Goal: Task Accomplishment & Management: Complete application form

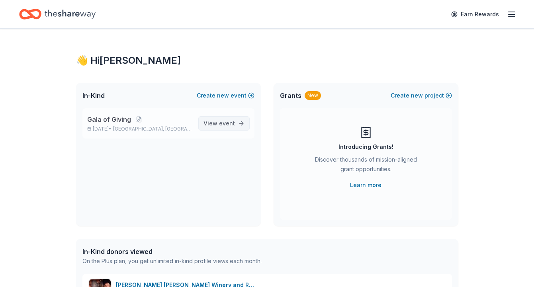
click at [223, 120] on span "event" at bounding box center [227, 123] width 16 height 7
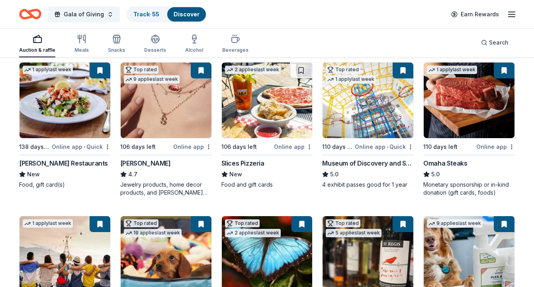
scroll to position [239, 0]
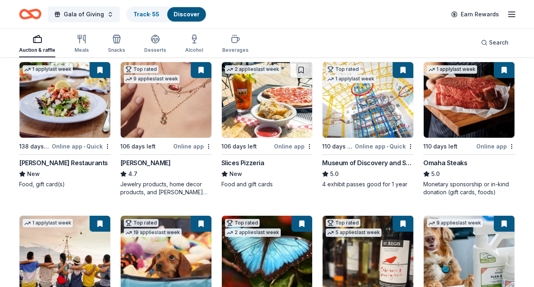
click at [263, 105] on img at bounding box center [267, 100] width 91 height 76
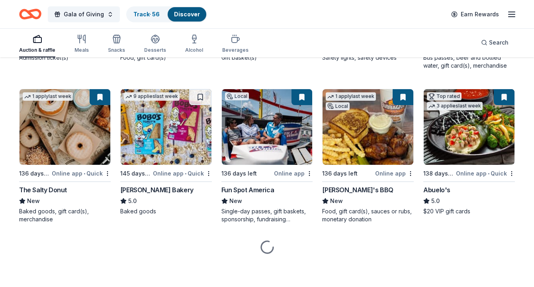
scroll to position [826, 0]
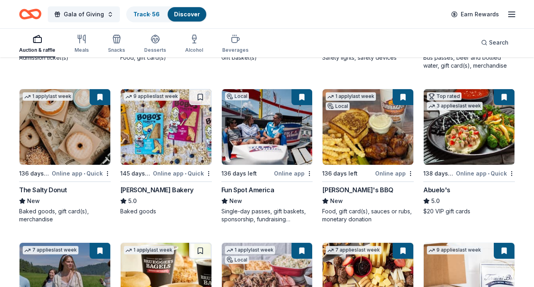
click at [159, 142] on img at bounding box center [166, 127] width 91 height 76
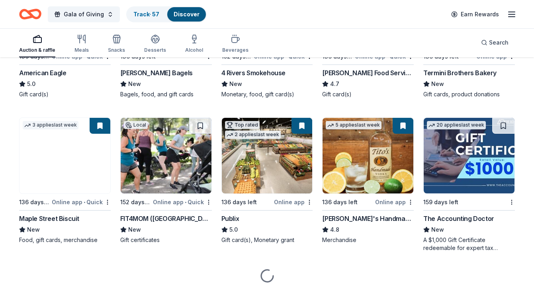
scroll to position [1106, 0]
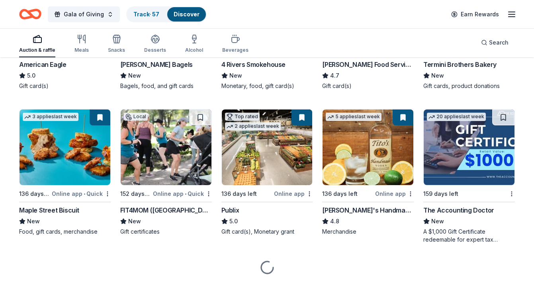
click at [169, 152] on img at bounding box center [166, 148] width 91 height 76
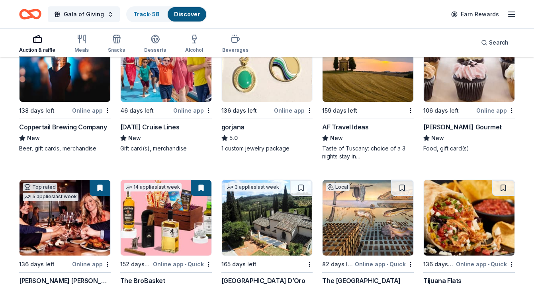
scroll to position [1415, 0]
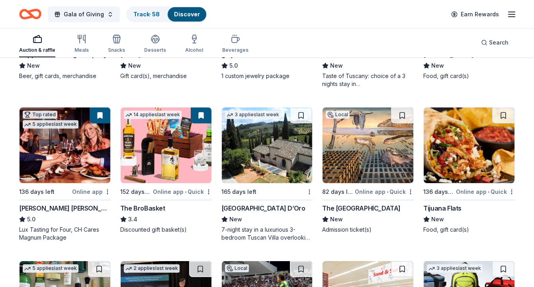
click at [344, 155] on img at bounding box center [368, 146] width 91 height 76
click at [459, 143] on img at bounding box center [469, 146] width 91 height 76
click at [497, 110] on button at bounding box center [503, 116] width 22 height 16
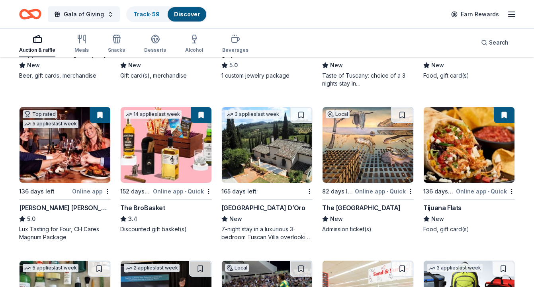
click at [456, 162] on img at bounding box center [469, 145] width 91 height 76
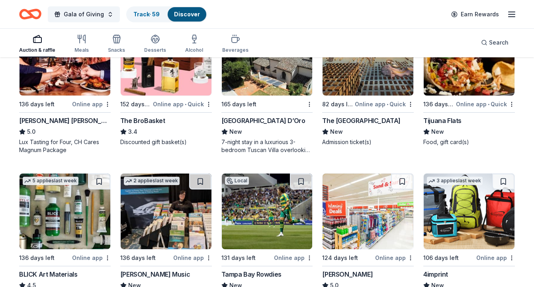
scroll to position [1554, 0]
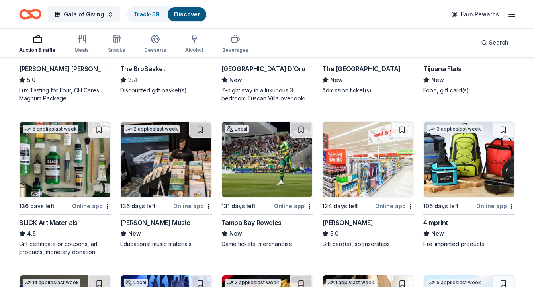
click at [255, 178] on img at bounding box center [267, 160] width 91 height 76
click at [366, 159] on img at bounding box center [368, 160] width 91 height 76
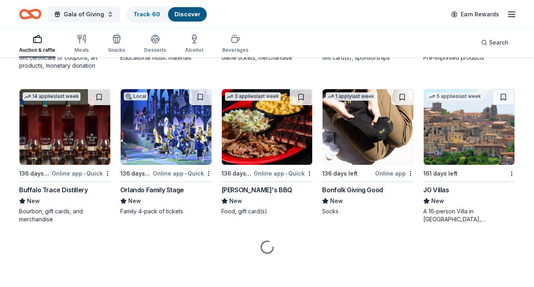
scroll to position [1741, 0]
click at [87, 151] on img at bounding box center [65, 127] width 91 height 76
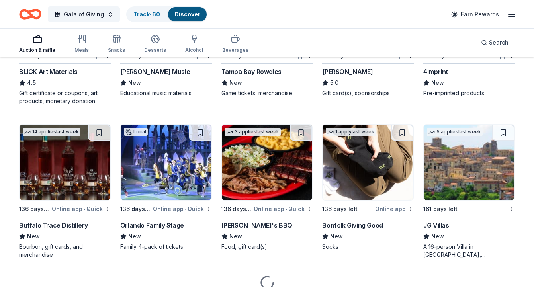
scroll to position [1462, 0]
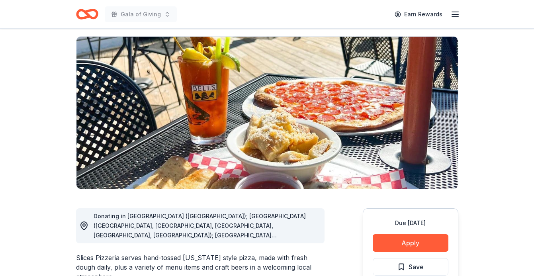
scroll to position [54, 0]
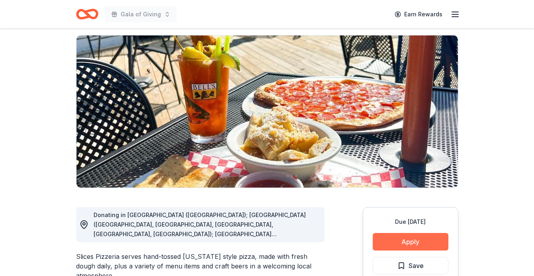
click at [410, 239] on button "Apply" at bounding box center [411, 242] width 76 height 18
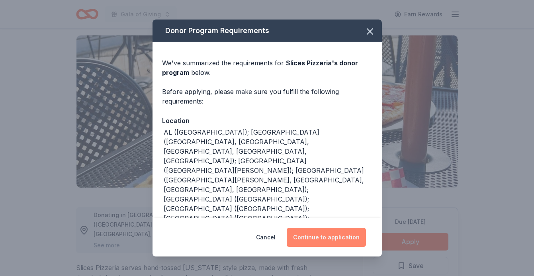
click at [335, 235] on button "Continue to application" at bounding box center [326, 237] width 79 height 19
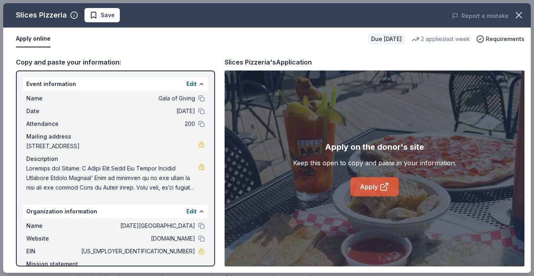
click at [371, 187] on link "Apply" at bounding box center [374, 186] width 48 height 19
click at [107, 15] on span "Save" at bounding box center [108, 15] width 14 height 10
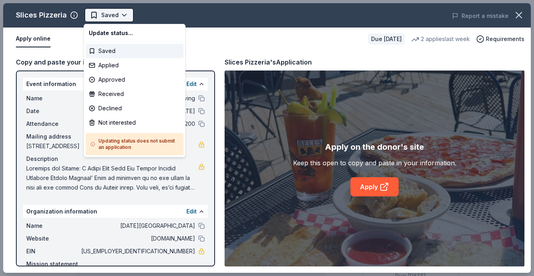
click at [125, 17] on body "Gala of Giving Earn Rewards Due in 106 days Share Slices Pizzeria New 2 applies…" at bounding box center [267, 138] width 534 height 276
click at [117, 66] on div "Applied" at bounding box center [135, 65] width 98 height 14
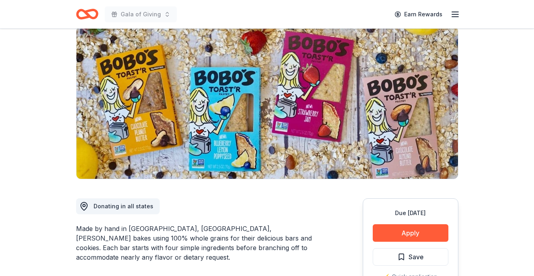
scroll to position [102, 0]
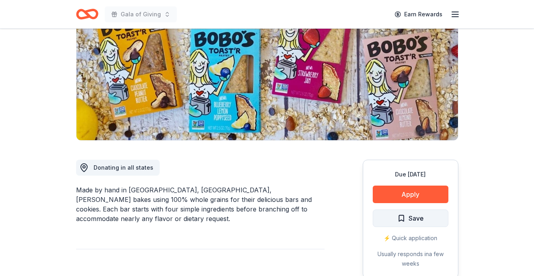
click at [401, 223] on span "Save" at bounding box center [410, 218] width 26 height 10
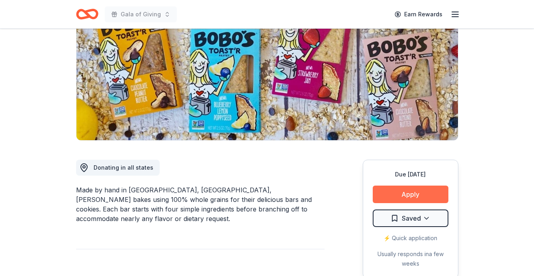
click at [409, 191] on button "Apply" at bounding box center [411, 195] width 76 height 18
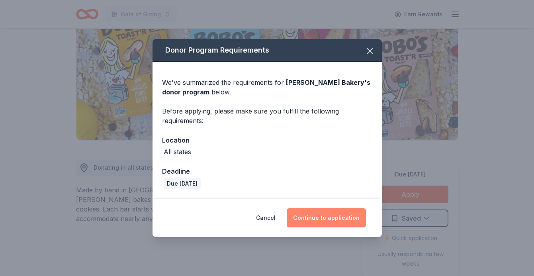
click at [331, 222] on button "Continue to application" at bounding box center [326, 217] width 79 height 19
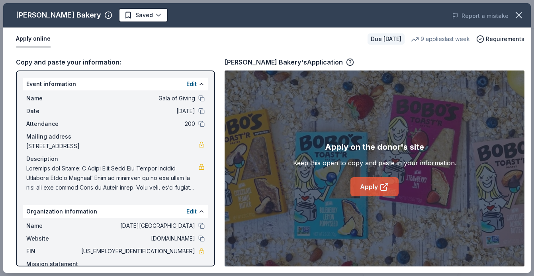
click at [374, 188] on link "Apply" at bounding box center [374, 186] width 48 height 19
click at [123, 16] on body "Gala of Giving Earn Rewards Due in 145 days Share Bobo's Bakery 5.0 • 3 reviews…" at bounding box center [267, 36] width 534 height 276
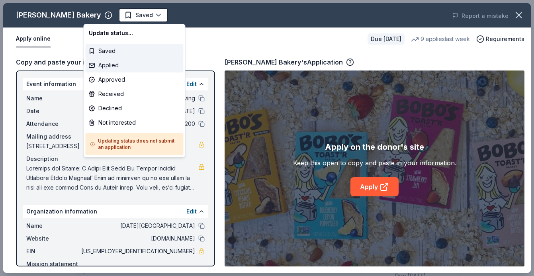
click at [110, 65] on div "Applied" at bounding box center [135, 65] width 98 height 14
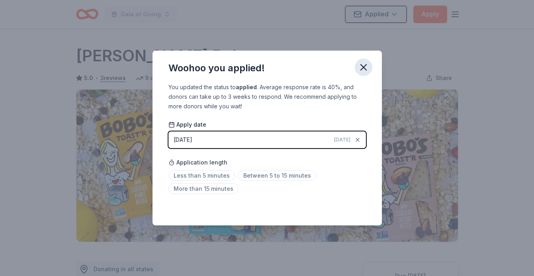
click at [364, 65] on icon "button" at bounding box center [363, 67] width 11 height 11
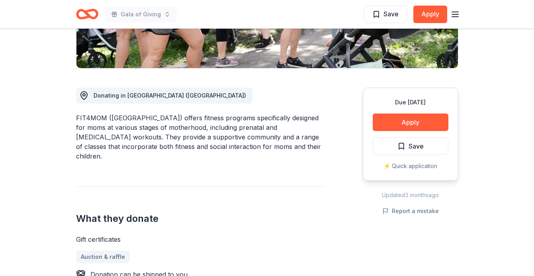
scroll to position [206, 0]
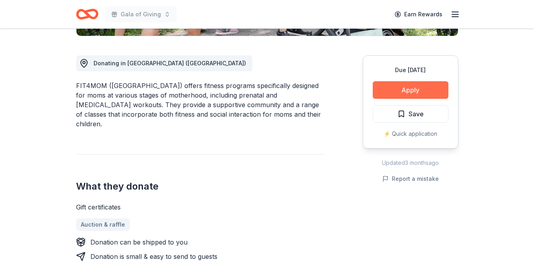
click at [404, 96] on button "Apply" at bounding box center [411, 90] width 76 height 18
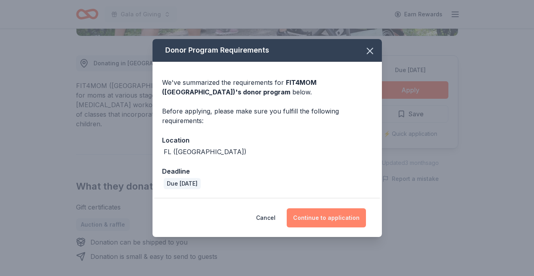
click at [311, 215] on button "Continue to application" at bounding box center [326, 217] width 79 height 19
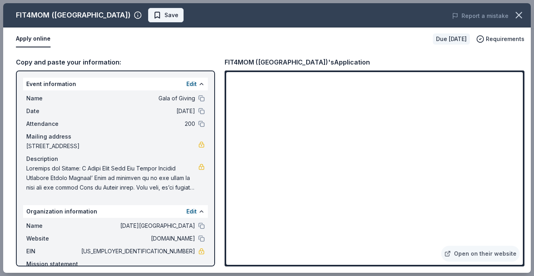
click at [164, 18] on span "Save" at bounding box center [171, 15] width 14 height 10
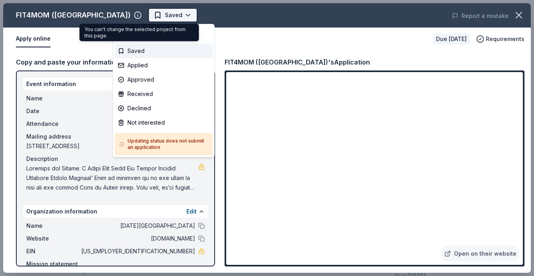
scroll to position [0, 0]
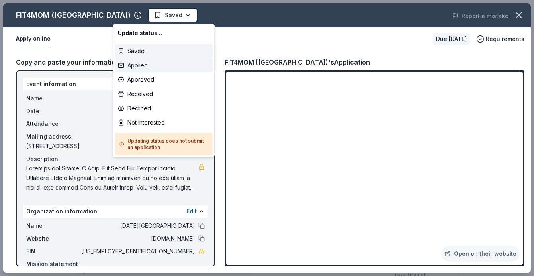
click at [143, 65] on div "Applied" at bounding box center [164, 65] width 98 height 14
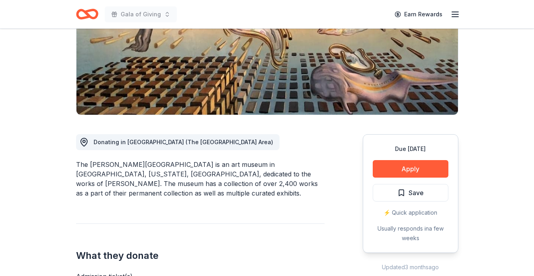
scroll to position [176, 0]
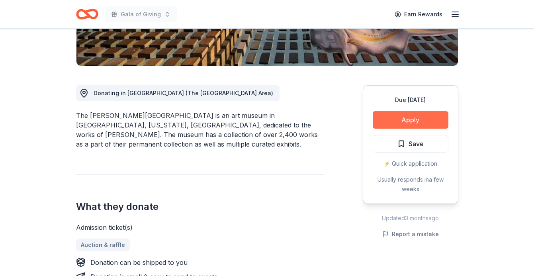
click at [389, 119] on button "Apply" at bounding box center [411, 120] width 76 height 18
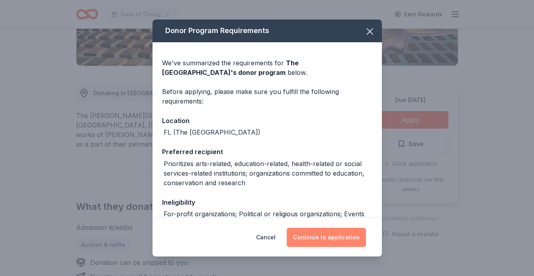
click at [323, 231] on button "Continue to application" at bounding box center [326, 237] width 79 height 19
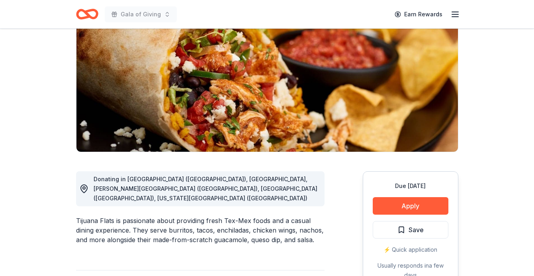
scroll to position [131, 0]
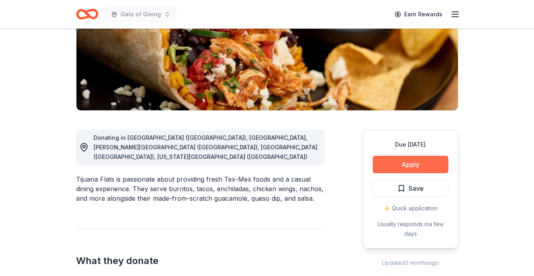
click at [382, 162] on button "Apply" at bounding box center [411, 165] width 76 height 18
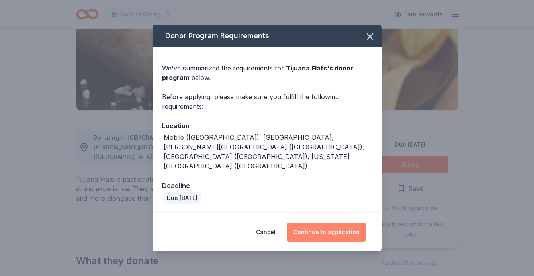
click at [317, 225] on button "Continue to application" at bounding box center [326, 232] width 79 height 19
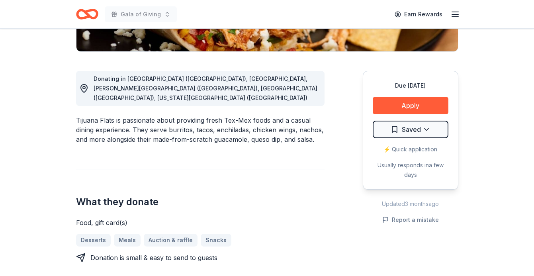
scroll to position [210, 0]
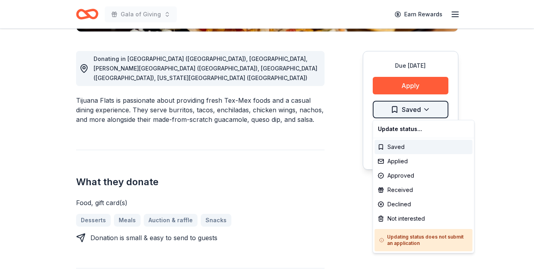
click at [394, 164] on div "Applied" at bounding box center [424, 161] width 98 height 14
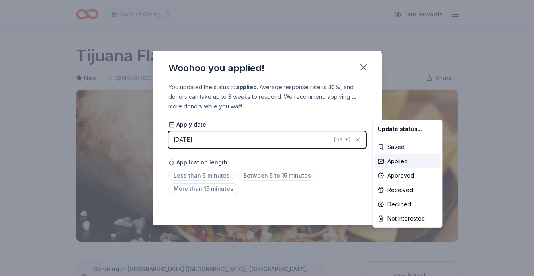
click at [364, 68] on html "Gala of Giving Earn Rewards Due in 136 days Share Tijuana Flats New approval ra…" at bounding box center [267, 138] width 534 height 276
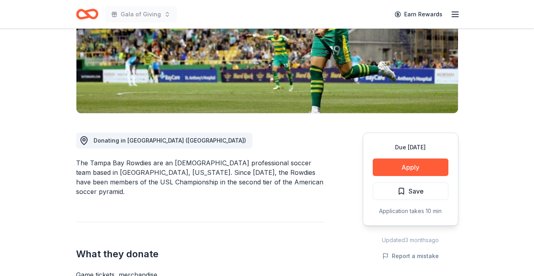
scroll to position [210, 0]
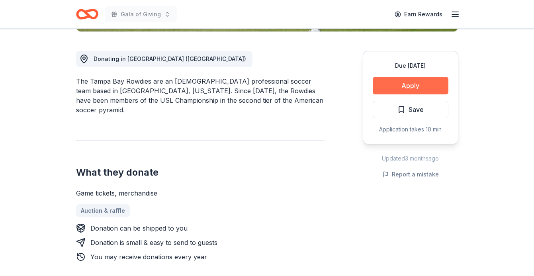
click at [395, 85] on button "Apply" at bounding box center [411, 86] width 76 height 18
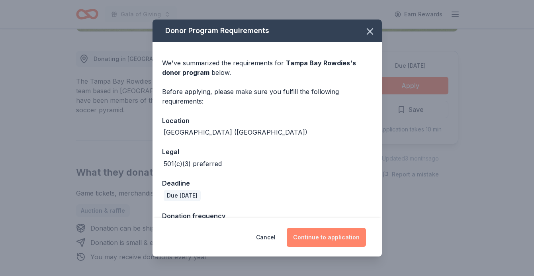
click at [302, 234] on button "Continue to application" at bounding box center [326, 237] width 79 height 19
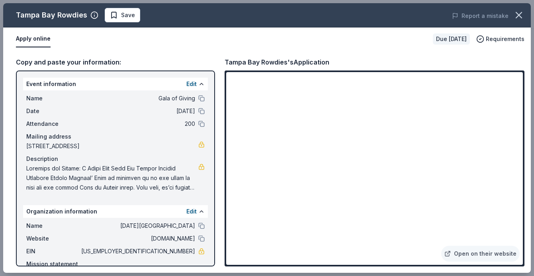
scroll to position [0, 0]
click at [484, 251] on link "Open on their website" at bounding box center [480, 254] width 78 height 16
click at [116, 18] on span "Save" at bounding box center [122, 15] width 25 height 10
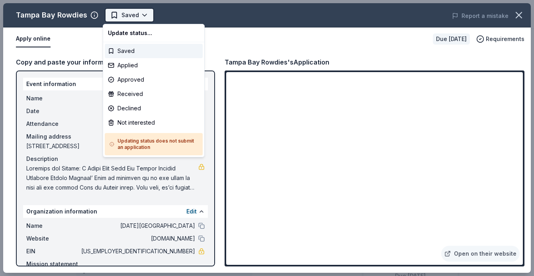
click at [145, 15] on body "Gala of Giving Earn Rewards Due in 131 days Share Tampa Bay Rowdies New • 2 rev…" at bounding box center [267, 138] width 534 height 276
click at [129, 65] on div "Applied" at bounding box center [154, 65] width 98 height 14
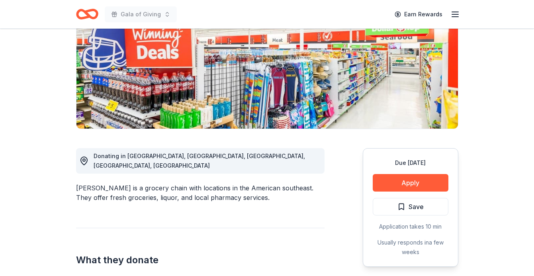
scroll to position [173, 0]
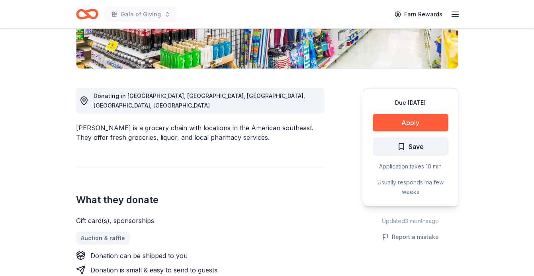
click at [407, 145] on span "Save" at bounding box center [410, 146] width 26 height 10
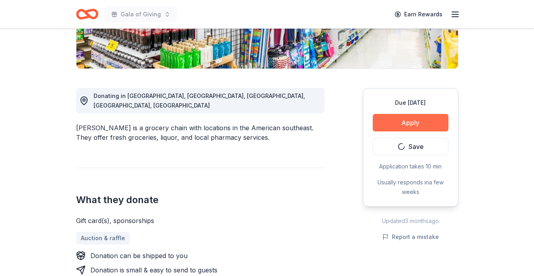
click at [406, 121] on button "Apply" at bounding box center [411, 123] width 76 height 18
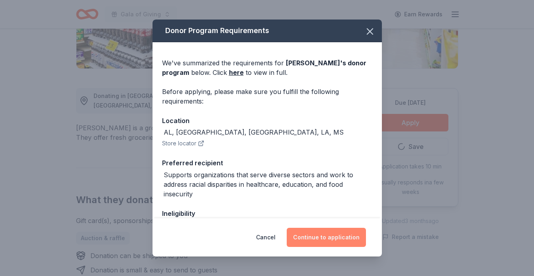
click at [327, 237] on button "Continue to application" at bounding box center [326, 237] width 79 height 19
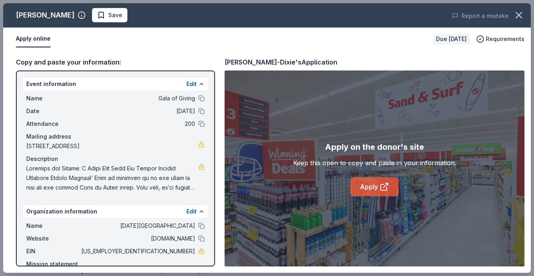
click at [374, 189] on link "Apply" at bounding box center [374, 186] width 48 height 19
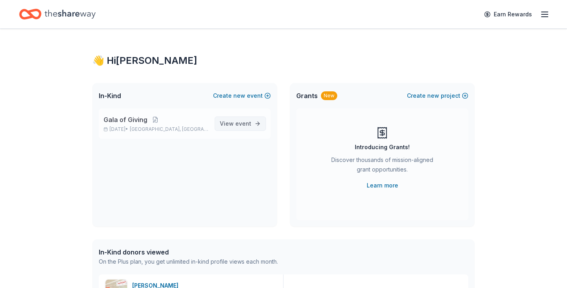
click at [237, 121] on span "event" at bounding box center [243, 123] width 16 height 7
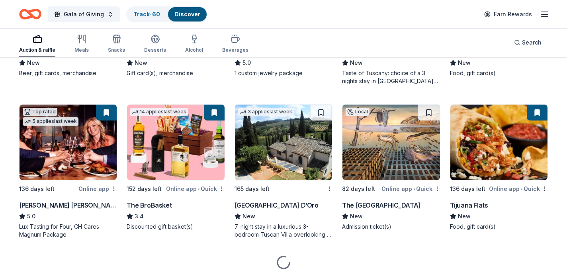
scroll to position [1435, 0]
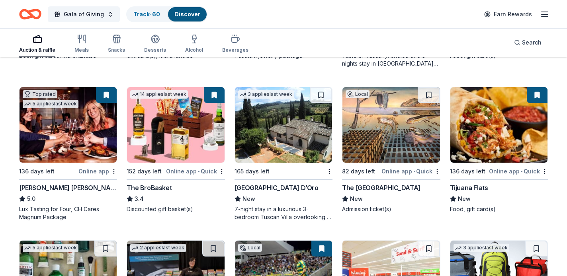
click at [388, 138] on img at bounding box center [391, 125] width 97 height 76
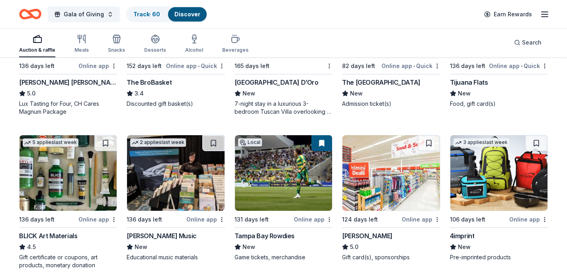
scroll to position [1553, 0]
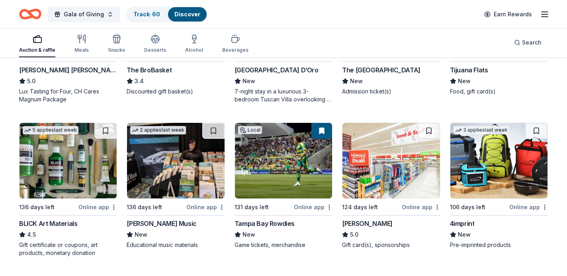
click at [414, 142] on img at bounding box center [391, 161] width 97 height 76
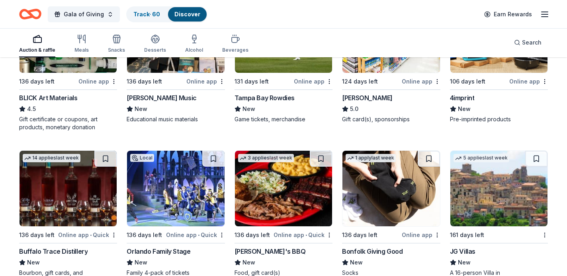
scroll to position [1717, 0]
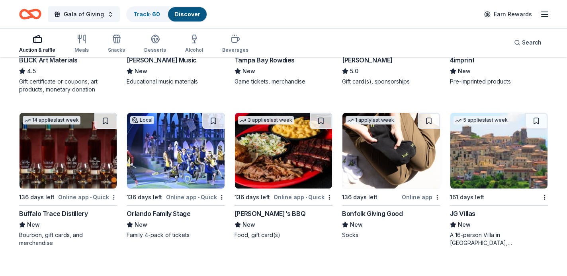
click at [74, 151] on img at bounding box center [68, 151] width 97 height 76
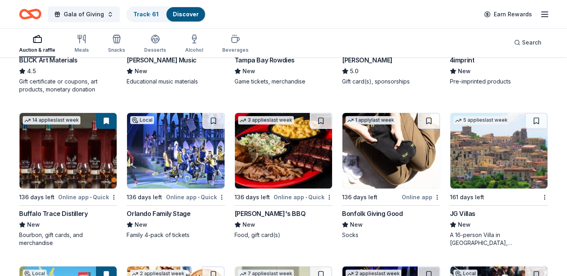
click at [178, 165] on img at bounding box center [175, 151] width 97 height 76
click at [306, 149] on img at bounding box center [283, 151] width 97 height 76
click at [320, 121] on button at bounding box center [321, 121] width 22 height 16
click at [291, 154] on img at bounding box center [283, 151] width 97 height 76
click at [376, 160] on img at bounding box center [391, 151] width 97 height 76
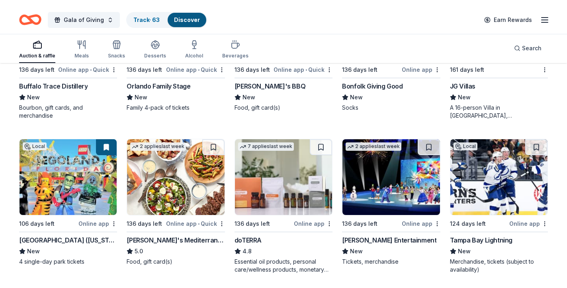
scroll to position [1852, 0]
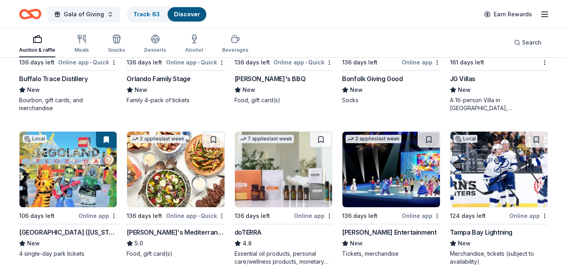
click at [179, 178] on img at bounding box center [175, 170] width 97 height 76
click at [152, 188] on img at bounding box center [175, 170] width 97 height 76
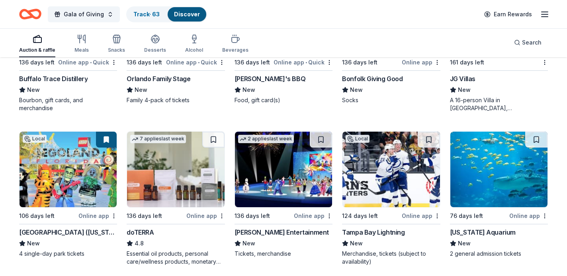
click at [150, 175] on img at bounding box center [175, 170] width 97 height 76
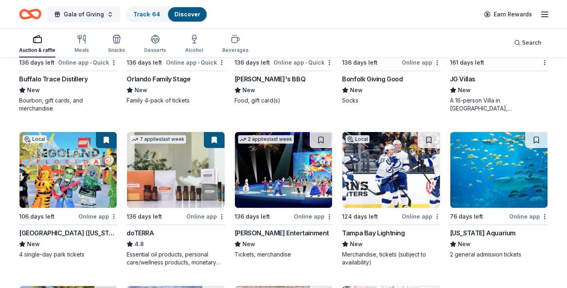
click at [272, 184] on img at bounding box center [283, 170] width 97 height 76
click at [389, 174] on img at bounding box center [391, 170] width 97 height 76
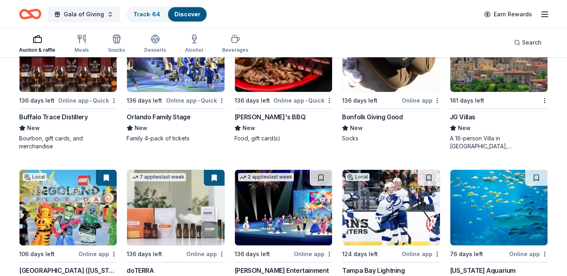
scroll to position [1897, 0]
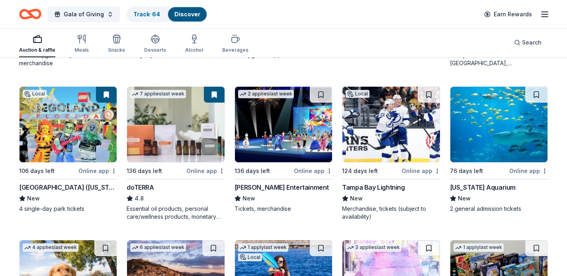
click at [398, 129] on img at bounding box center [391, 125] width 97 height 76
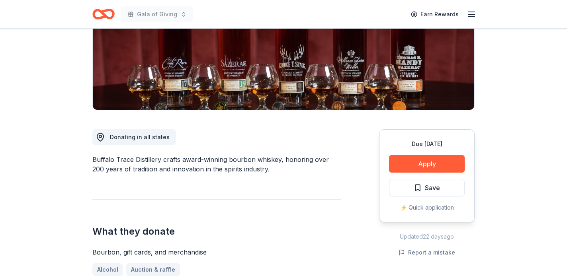
scroll to position [170, 0]
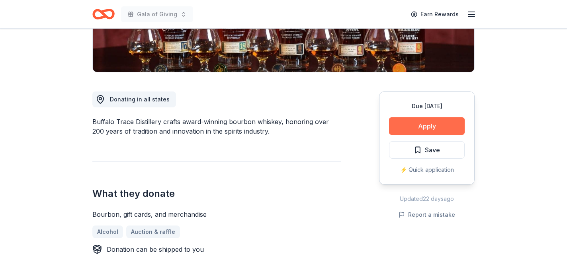
click at [419, 125] on button "Apply" at bounding box center [427, 126] width 76 height 18
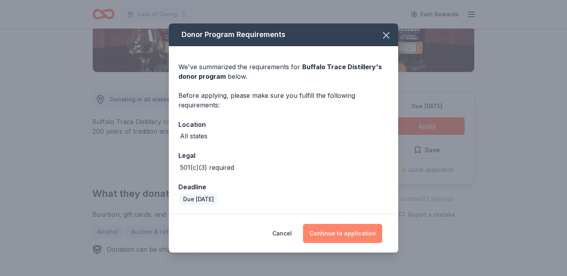
click at [347, 227] on button "Continue to application" at bounding box center [342, 233] width 79 height 19
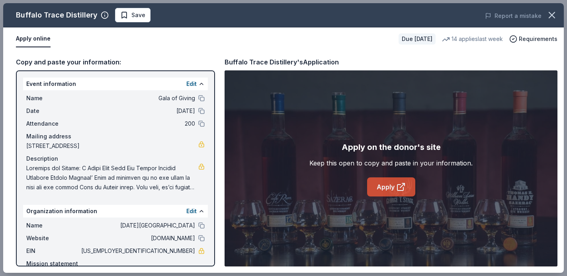
click at [385, 185] on link "Apply" at bounding box center [391, 187] width 48 height 19
click at [122, 17] on span "Save" at bounding box center [132, 15] width 25 height 10
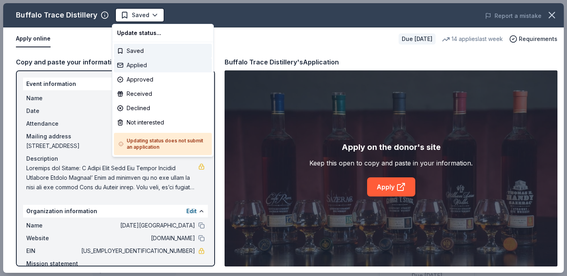
click at [143, 68] on div "Applied" at bounding box center [163, 65] width 98 height 14
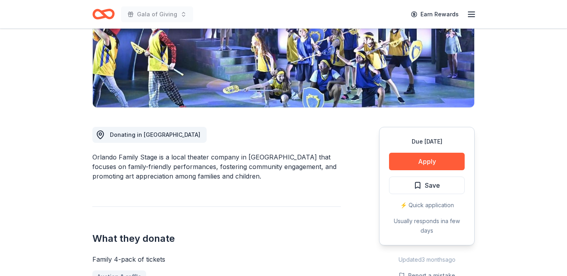
scroll to position [146, 0]
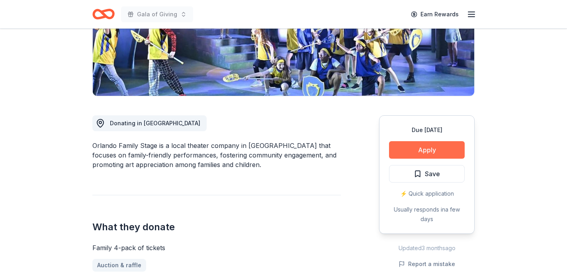
click at [410, 152] on button "Apply" at bounding box center [427, 150] width 76 height 18
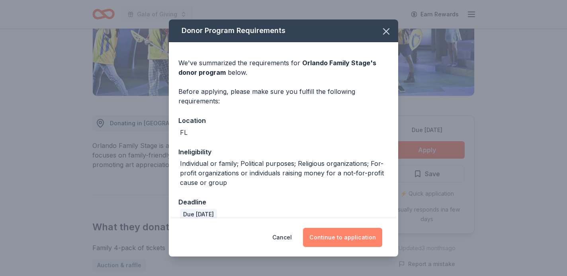
click at [327, 238] on button "Continue to application" at bounding box center [342, 237] width 79 height 19
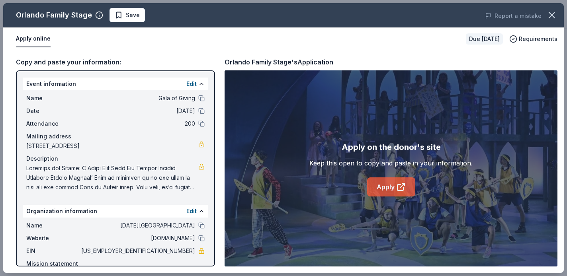
click at [384, 192] on link "Apply" at bounding box center [391, 187] width 48 height 19
click at [132, 20] on button "Save" at bounding box center [127, 15] width 35 height 14
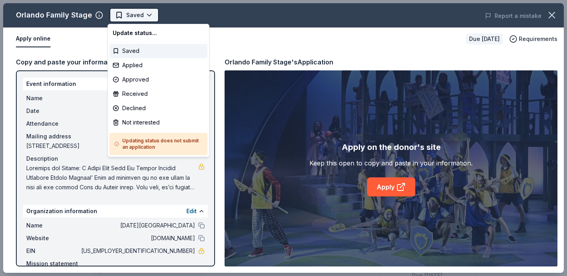
click at [150, 13] on body "Gala of Giving Earn Rewards Due in 136 days Share Orlando Family Stage New • 1 …" at bounding box center [283, 138] width 567 height 276
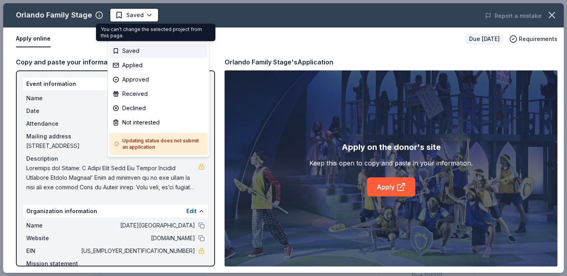
scroll to position [0, 0]
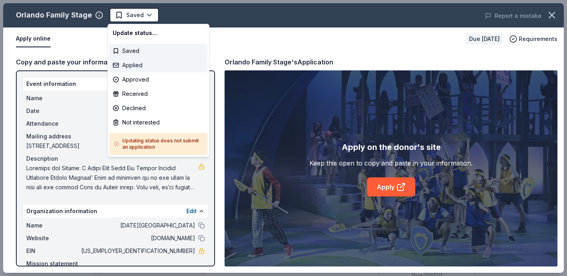
click at [141, 66] on div "Applied" at bounding box center [159, 65] width 98 height 14
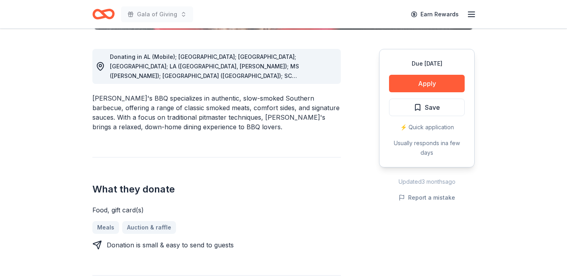
scroll to position [233, 0]
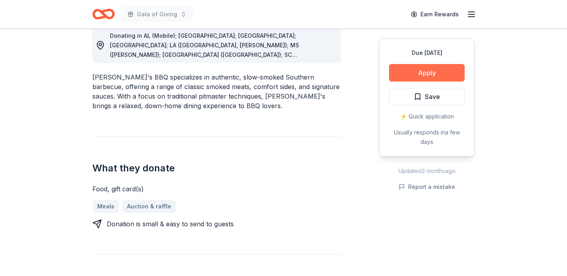
click at [415, 73] on button "Apply" at bounding box center [427, 73] width 76 height 18
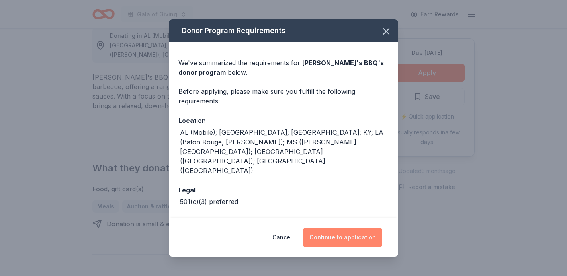
click at [339, 245] on button "Continue to application" at bounding box center [342, 237] width 79 height 19
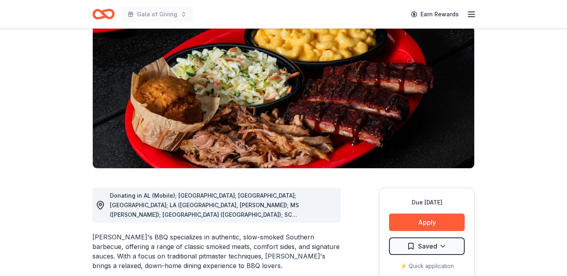
scroll to position [75, 0]
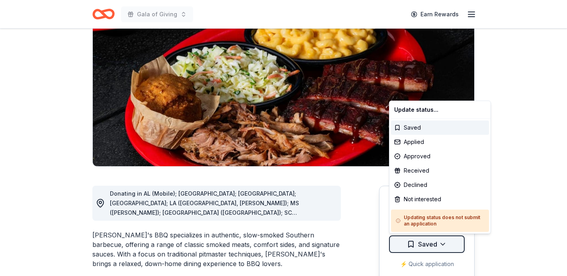
click at [450, 201] on html "Gala of Giving Earn Rewards Due [DATE] Share [PERSON_NAME]'s BBQ New 3 applies …" at bounding box center [283, 63] width 567 height 276
click at [423, 141] on div "Applied" at bounding box center [440, 142] width 98 height 14
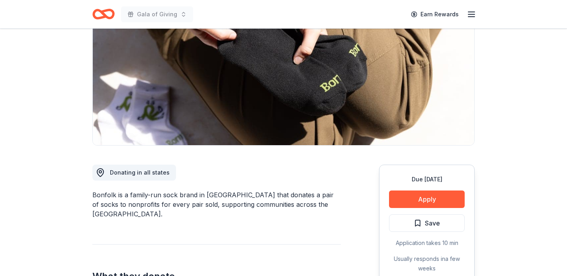
scroll to position [141, 0]
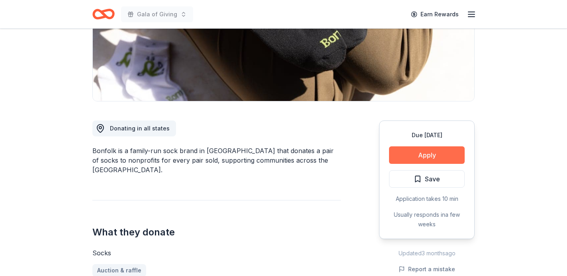
click at [409, 155] on button "Apply" at bounding box center [427, 156] width 76 height 18
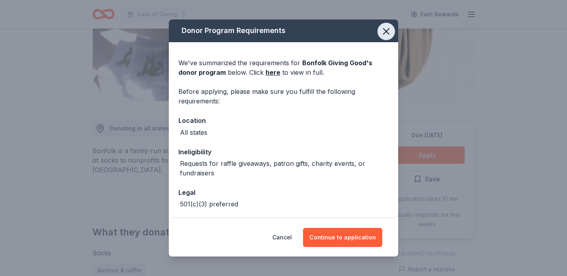
click at [385, 35] on icon "button" at bounding box center [386, 31] width 11 height 11
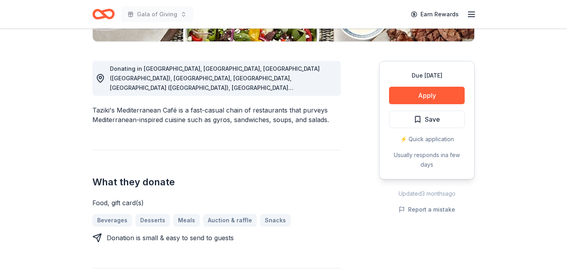
scroll to position [219, 0]
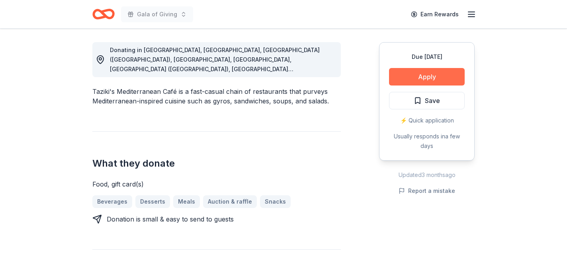
click at [423, 76] on button "Apply" at bounding box center [427, 77] width 76 height 18
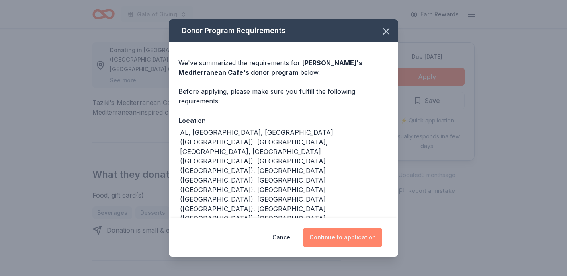
click at [337, 231] on button "Continue to application" at bounding box center [342, 237] width 79 height 19
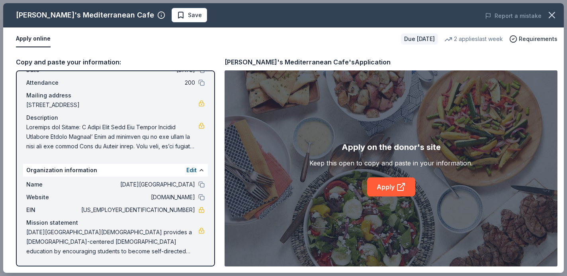
scroll to position [41, 0]
click at [383, 181] on link "Apply" at bounding box center [391, 187] width 48 height 19
click at [188, 14] on span "Save" at bounding box center [195, 15] width 14 height 10
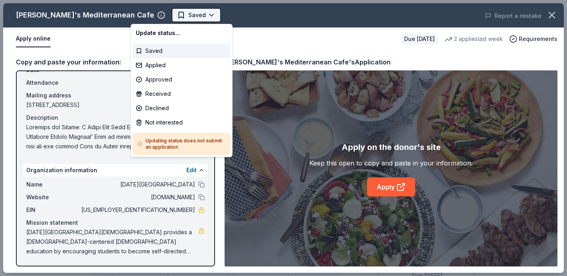
scroll to position [0, 0]
click at [160, 121] on div "Not interested" at bounding box center [182, 123] width 98 height 14
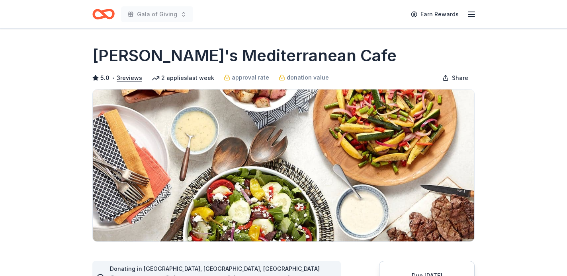
scroll to position [69, 0]
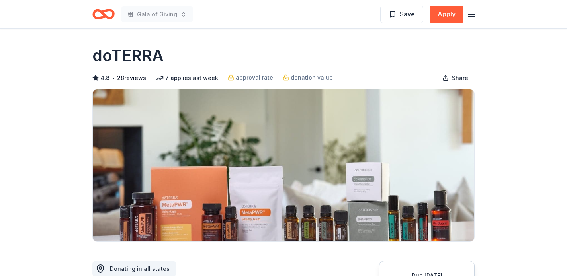
scroll to position [46, 0]
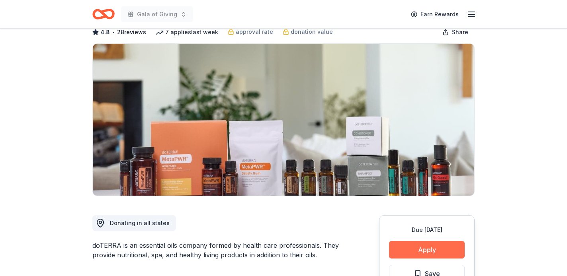
click at [414, 251] on button "Apply" at bounding box center [427, 250] width 76 height 18
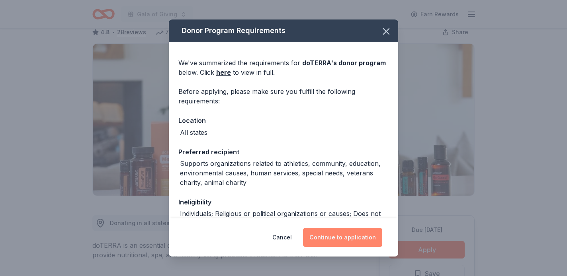
click at [342, 242] on button "Continue to application" at bounding box center [342, 237] width 79 height 19
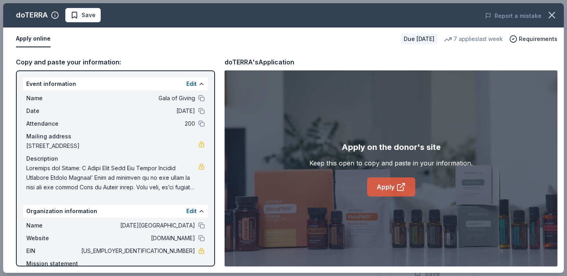
click at [386, 180] on link "Apply" at bounding box center [391, 187] width 48 height 19
click at [90, 12] on span "Save" at bounding box center [89, 15] width 14 height 10
click at [106, 16] on html "Gala of Giving Earn Rewards Due in 136 days Share doTERRA 4.8 • 28 reviews 7 ap…" at bounding box center [283, 92] width 567 height 276
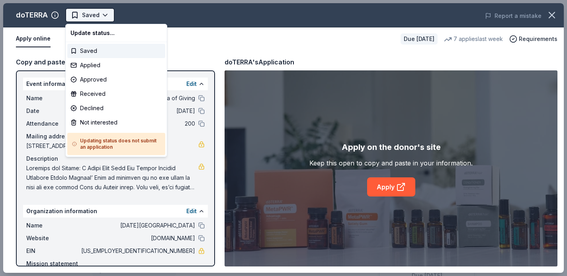
scroll to position [0, 0]
click at [100, 65] on div "Applied" at bounding box center [116, 65] width 98 height 14
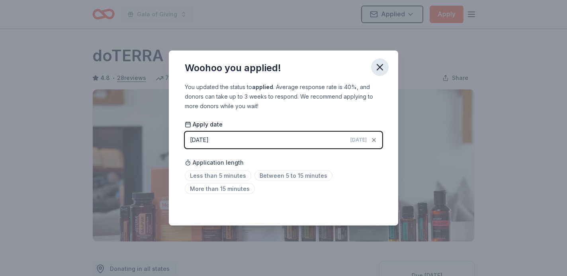
click at [377, 63] on icon "button" at bounding box center [379, 67] width 11 height 11
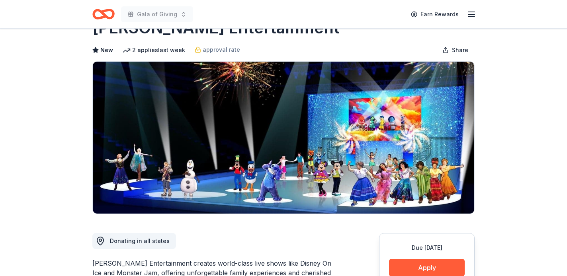
scroll to position [151, 0]
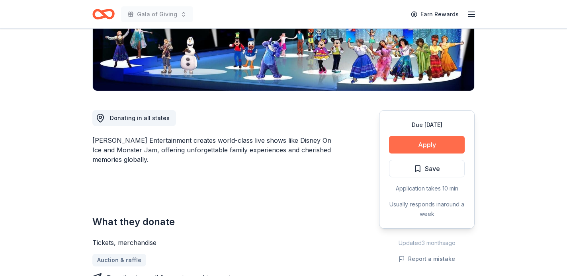
click at [421, 147] on button "Apply" at bounding box center [427, 145] width 76 height 18
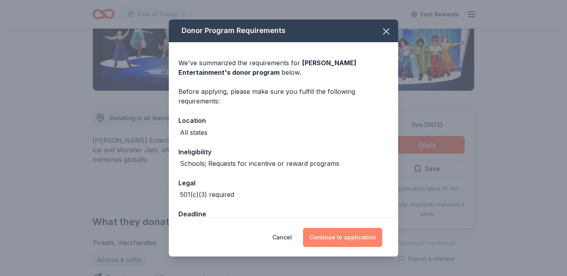
click at [327, 237] on button "Continue to application" at bounding box center [342, 237] width 79 height 19
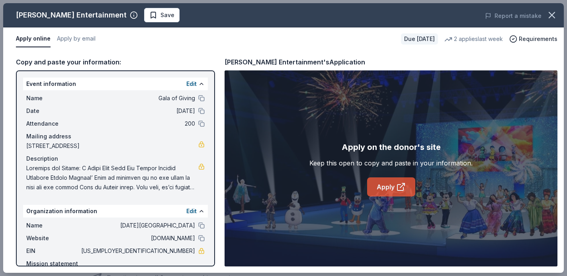
click at [402, 182] on icon at bounding box center [401, 187] width 10 height 10
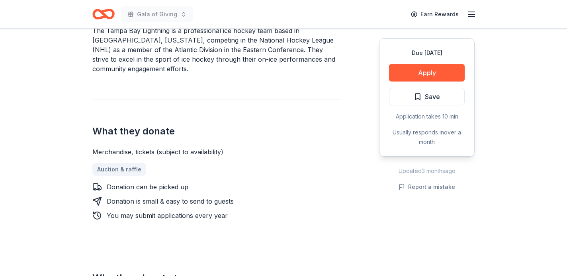
scroll to position [261, 0]
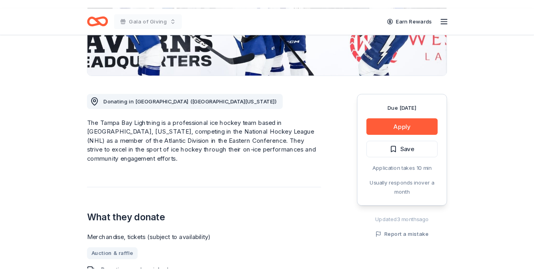
scroll to position [192, 0]
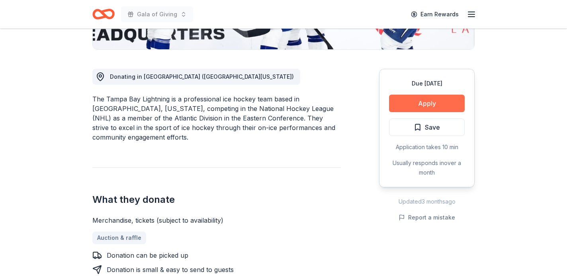
click at [431, 101] on button "Apply" at bounding box center [427, 104] width 76 height 18
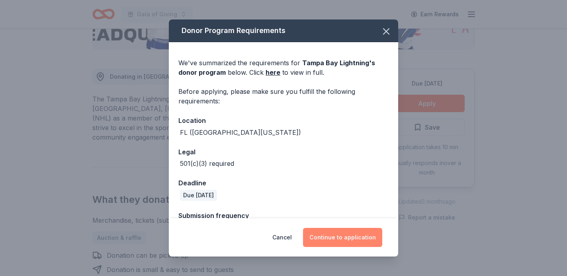
click at [351, 241] on button "Continue to application" at bounding box center [342, 237] width 79 height 19
